Goal: Transaction & Acquisition: Purchase product/service

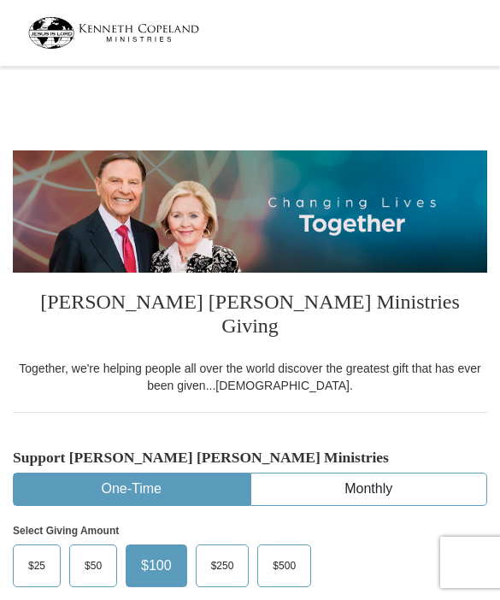
select select "WA"
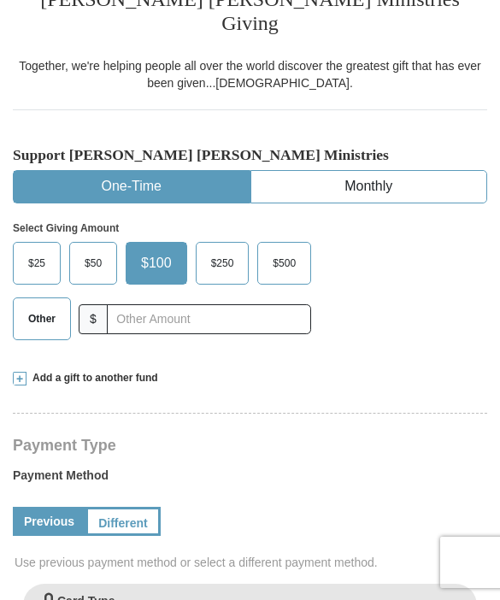
scroll to position [306, 0]
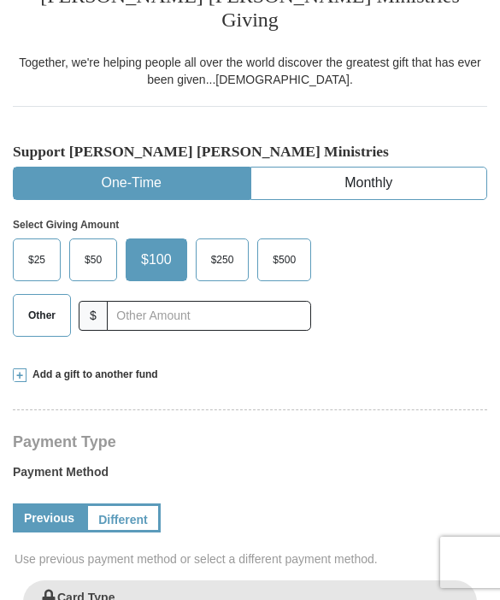
click at [19, 368] on span at bounding box center [20, 375] width 14 height 14
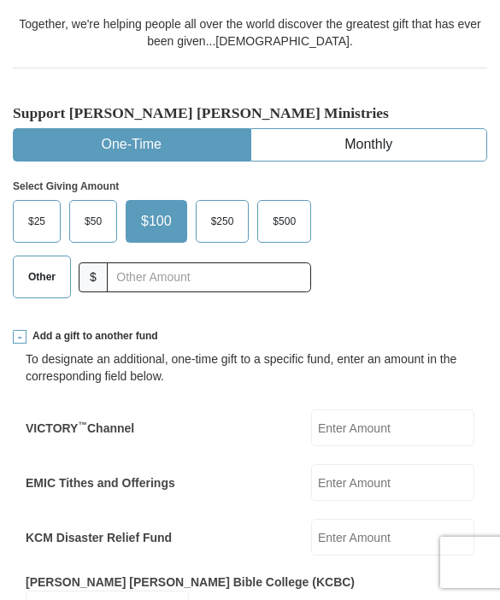
scroll to position [344, 0]
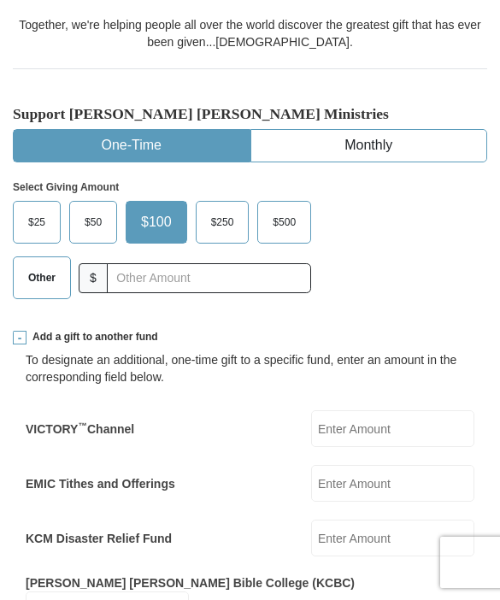
click at [21, 331] on span at bounding box center [20, 338] width 14 height 14
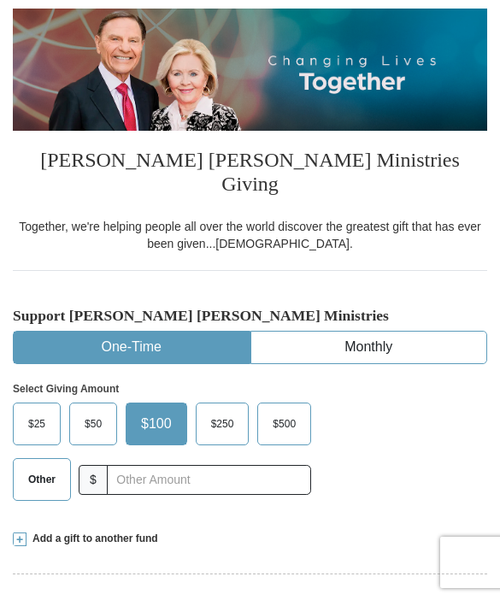
scroll to position [141, 0]
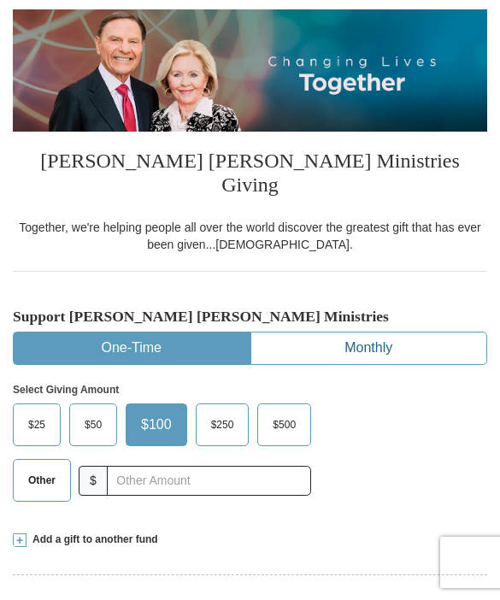
click at [393, 333] on button "Monthly" at bounding box center [369, 349] width 236 height 32
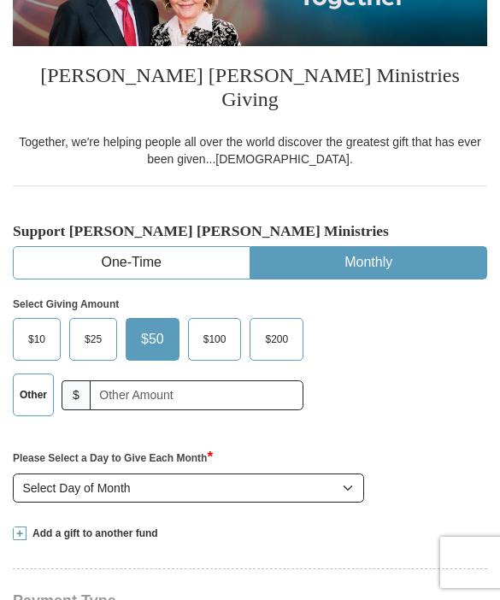
scroll to position [216, 0]
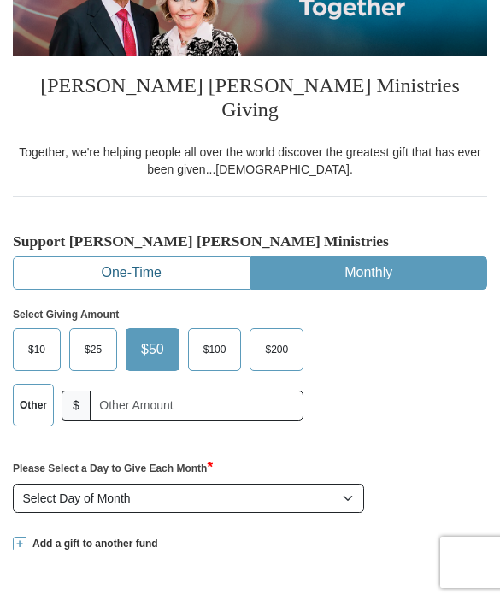
click at [66, 257] on button "One-Time" at bounding box center [132, 273] width 236 height 32
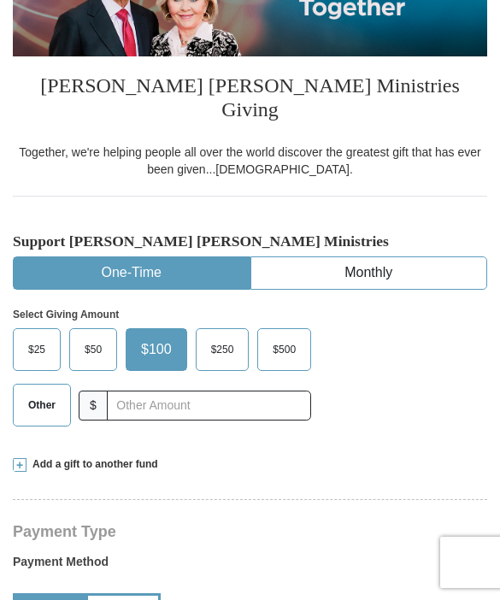
click at [31, 392] on span "Other" at bounding box center [42, 405] width 44 height 26
click at [0, 0] on input "Other" at bounding box center [0, 0] width 0 height 0
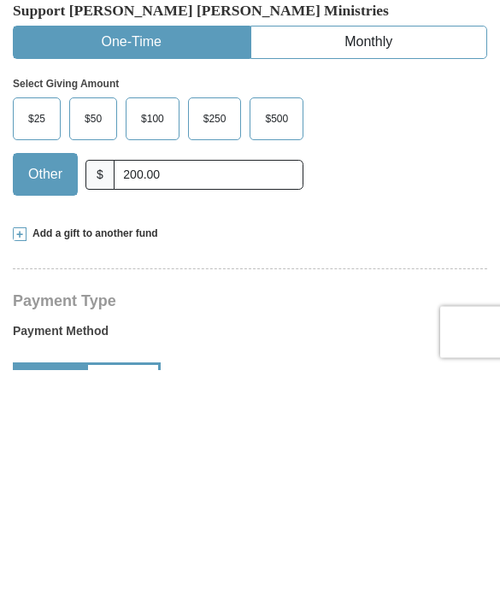
scroll to position [447, 0]
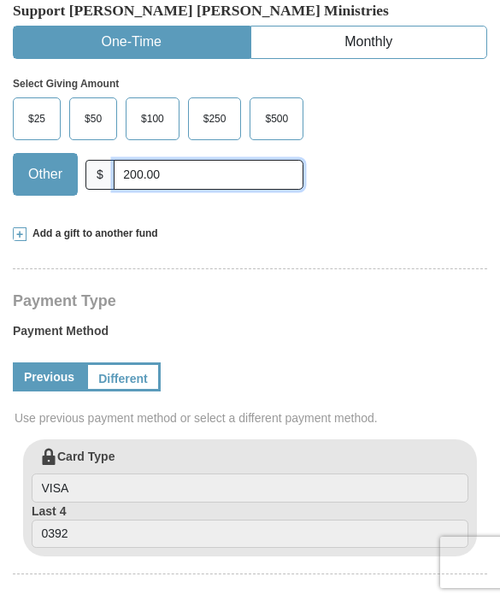
type input "200.00"
click at [21, 227] on span at bounding box center [20, 234] width 14 height 14
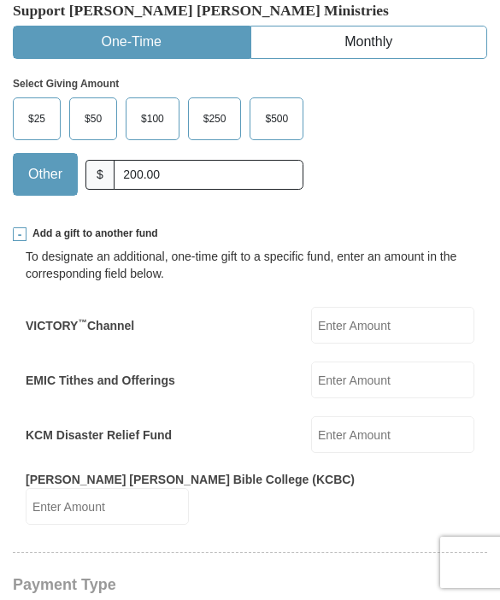
click at [413, 416] on input "KCM Disaster Relief Fund" at bounding box center [392, 434] width 163 height 37
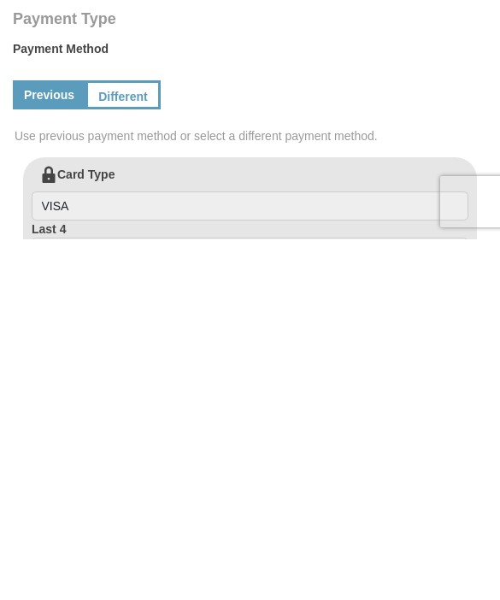
scroll to position [654, 0]
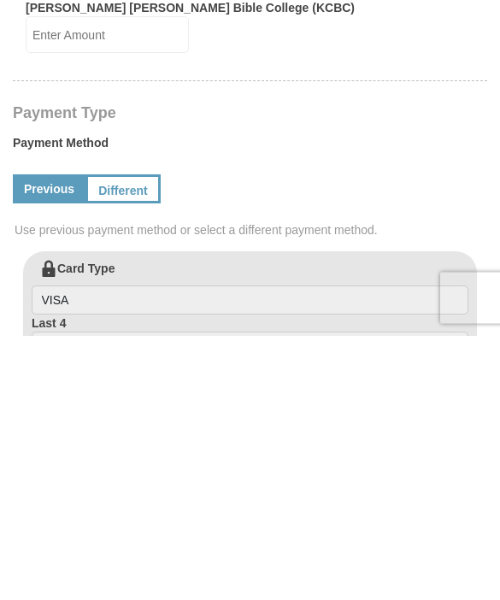
type input "60.00"
click at [123, 439] on link "Different" at bounding box center [122, 453] width 75 height 29
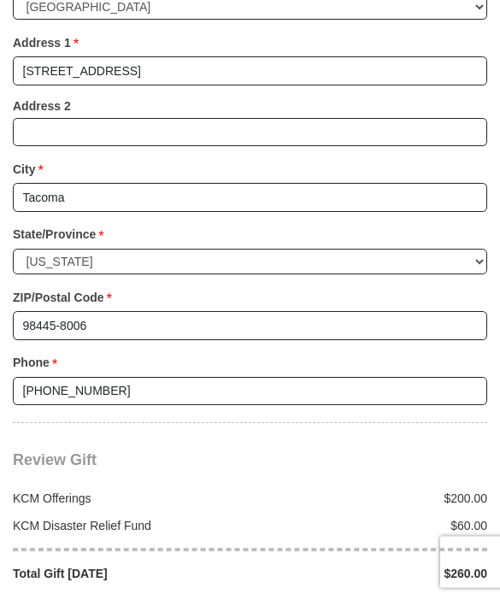
scroll to position [1875, 0]
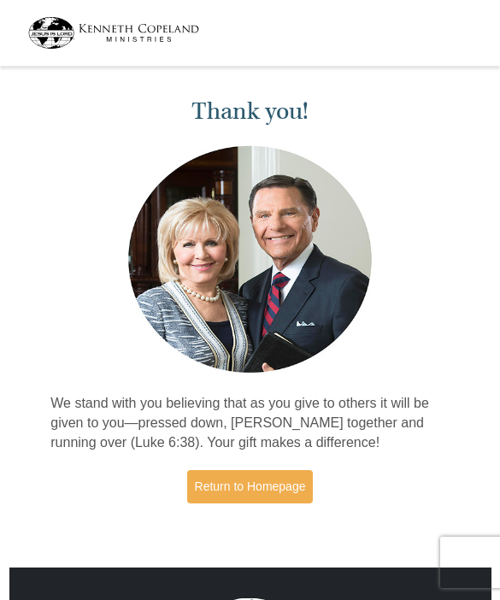
click at [213, 487] on link "Return to Homepage" at bounding box center [250, 486] width 127 height 33
